Goal: Task Accomplishment & Management: Manage account settings

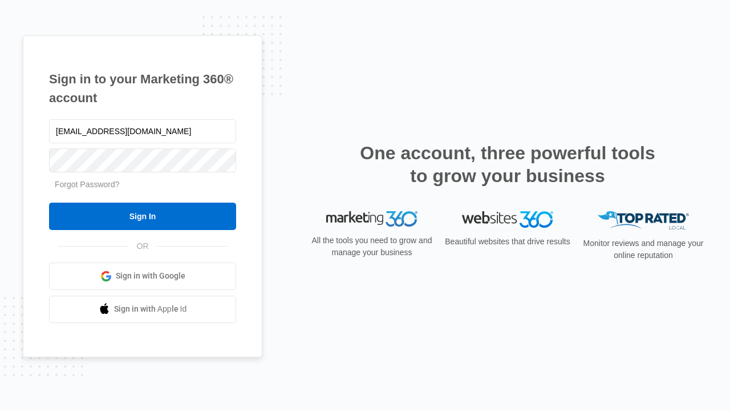
type input "dankie614@gmail.com"
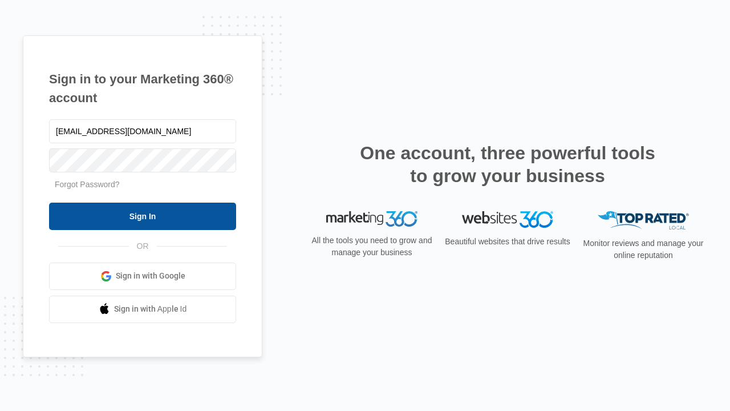
click at [143, 216] on input "Sign In" at bounding box center [142, 215] width 187 height 27
